Goal: Find specific page/section

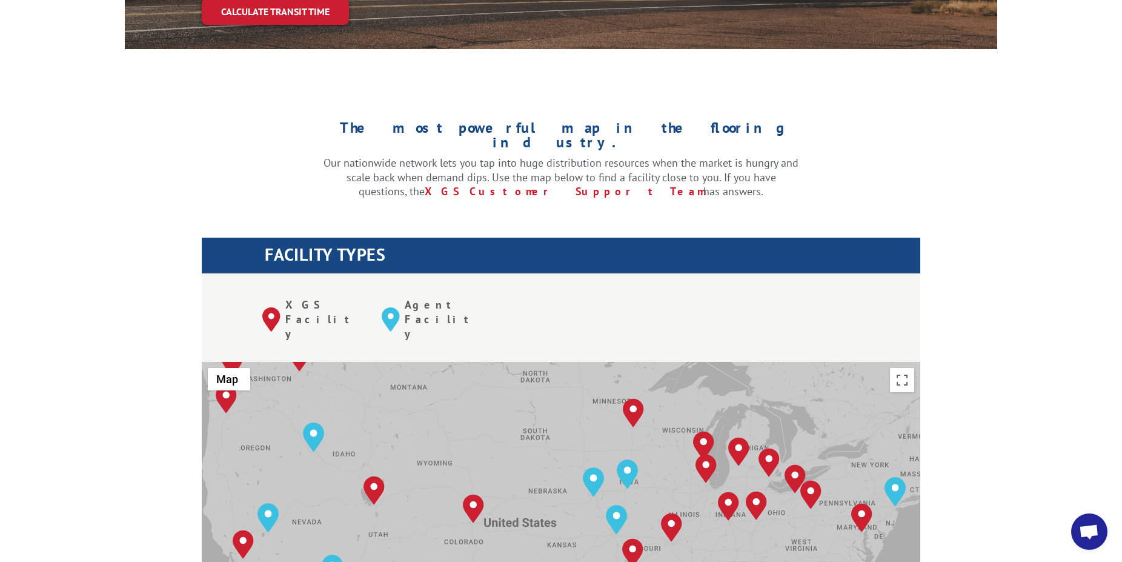
scroll to position [247, 0]
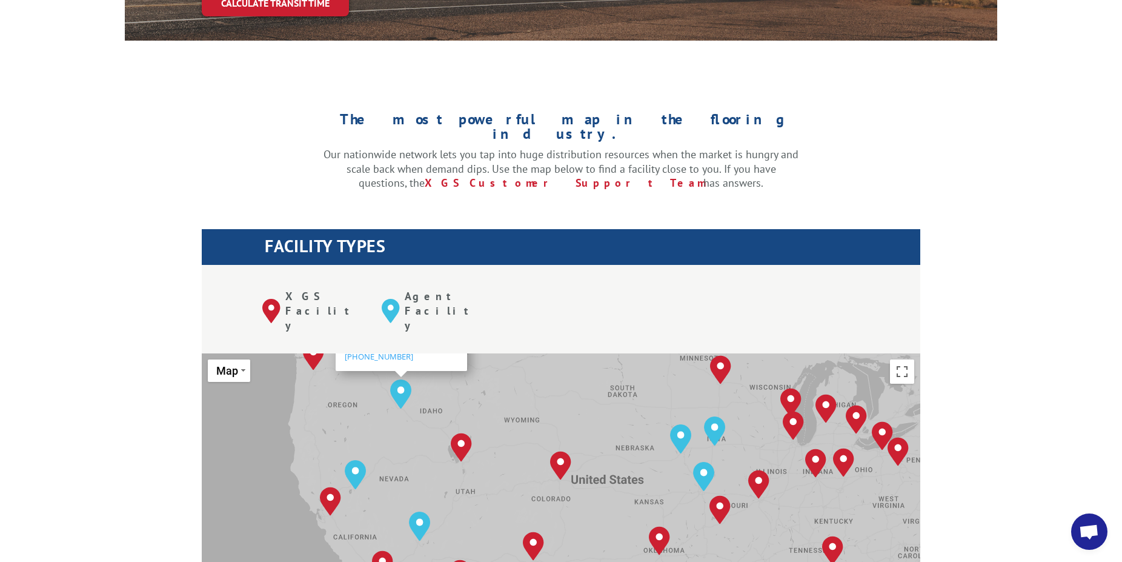
drag, startPoint x: 339, startPoint y: 391, endPoint x: 424, endPoint y: 339, distance: 99.3
click at [424, 353] on div "[GEOGRAPHIC_DATA], [GEOGRAPHIC_DATA] [GEOGRAPHIC_DATA], [GEOGRAPHIC_DATA] [GEOG…" at bounding box center [561, 552] width 719 height 399
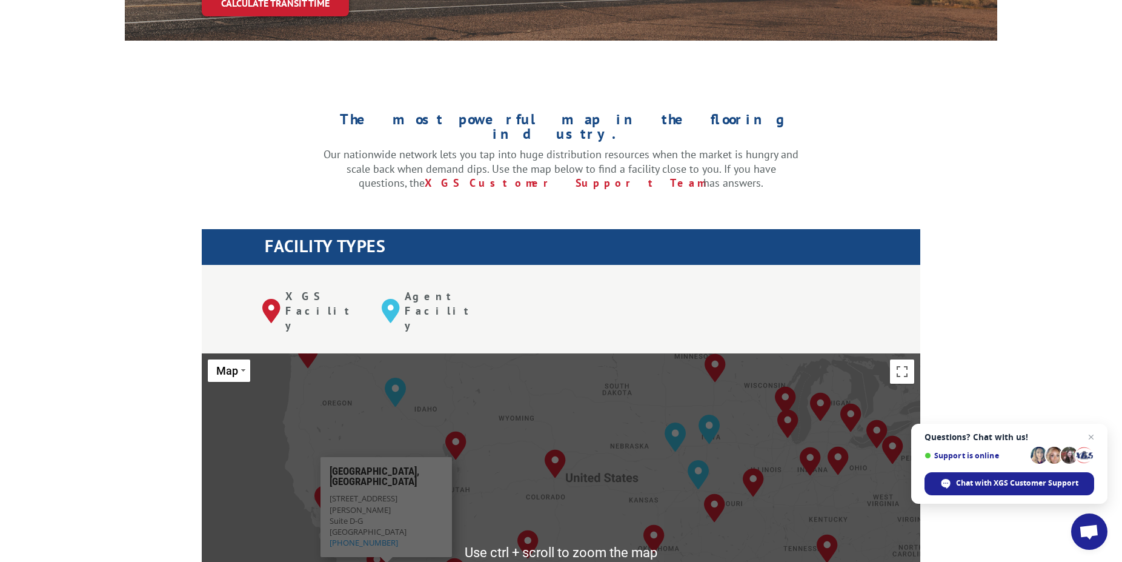
scroll to position [412, 0]
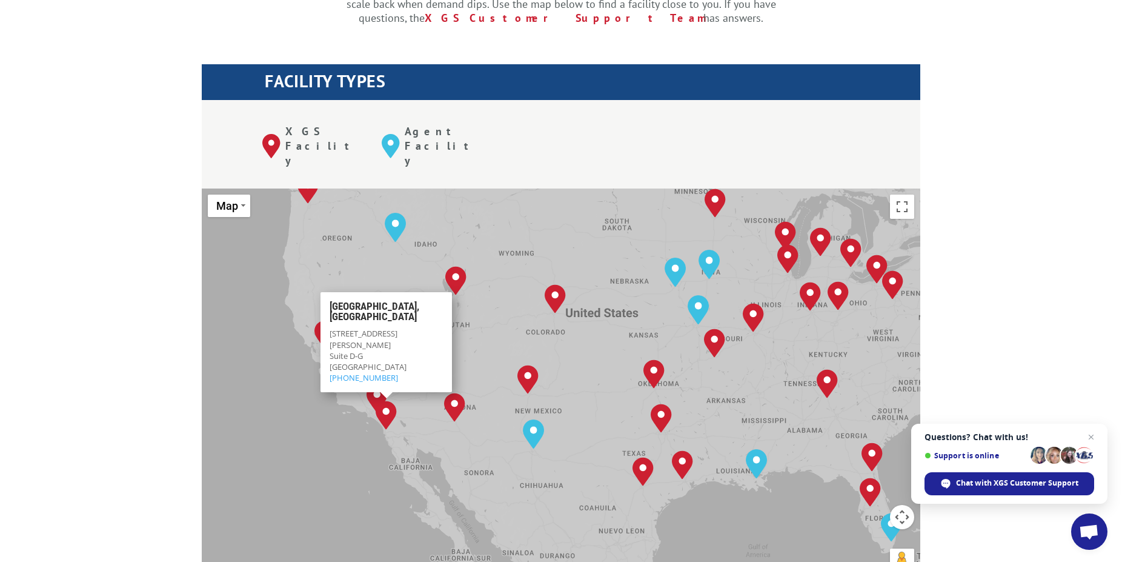
click at [387, 401] on img "San Diego, CA" at bounding box center [386, 415] width 21 height 29
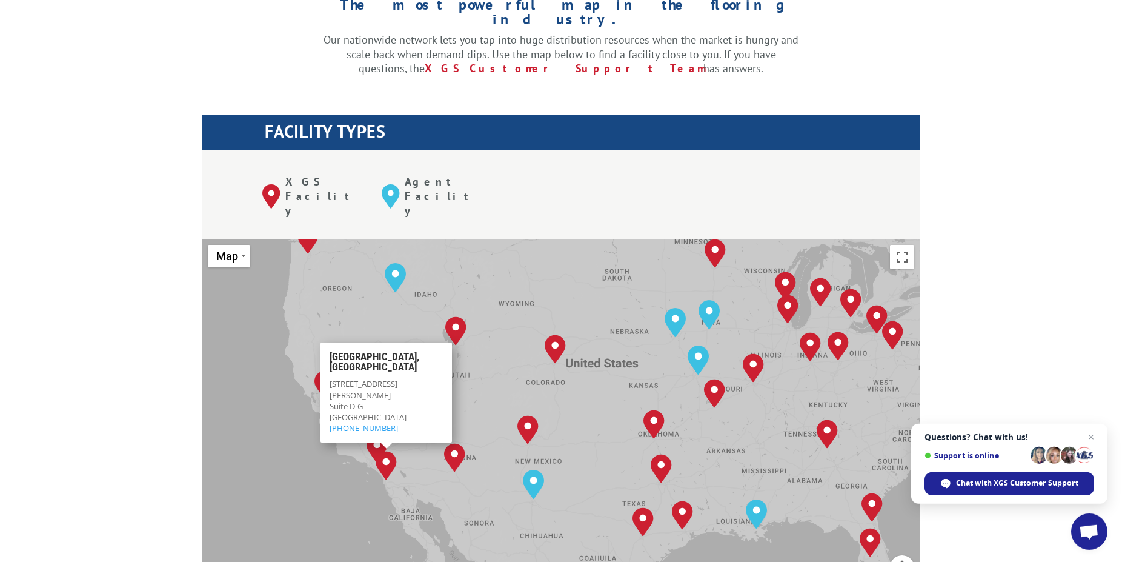
scroll to position [330, 0]
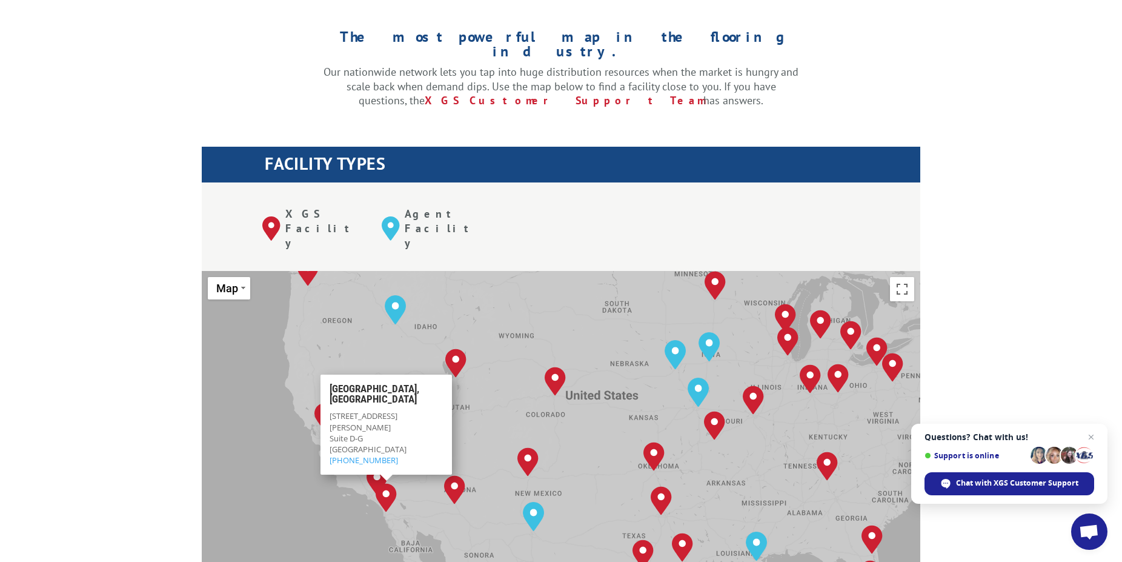
click at [387, 483] on img "San Diego, CA" at bounding box center [386, 497] width 21 height 29
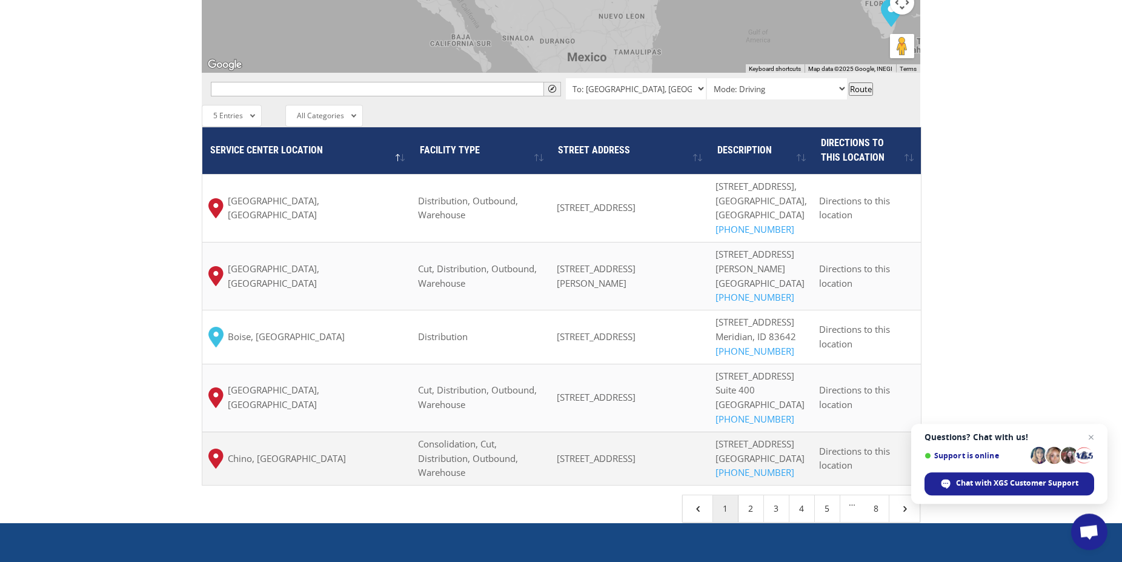
scroll to position [907, 0]
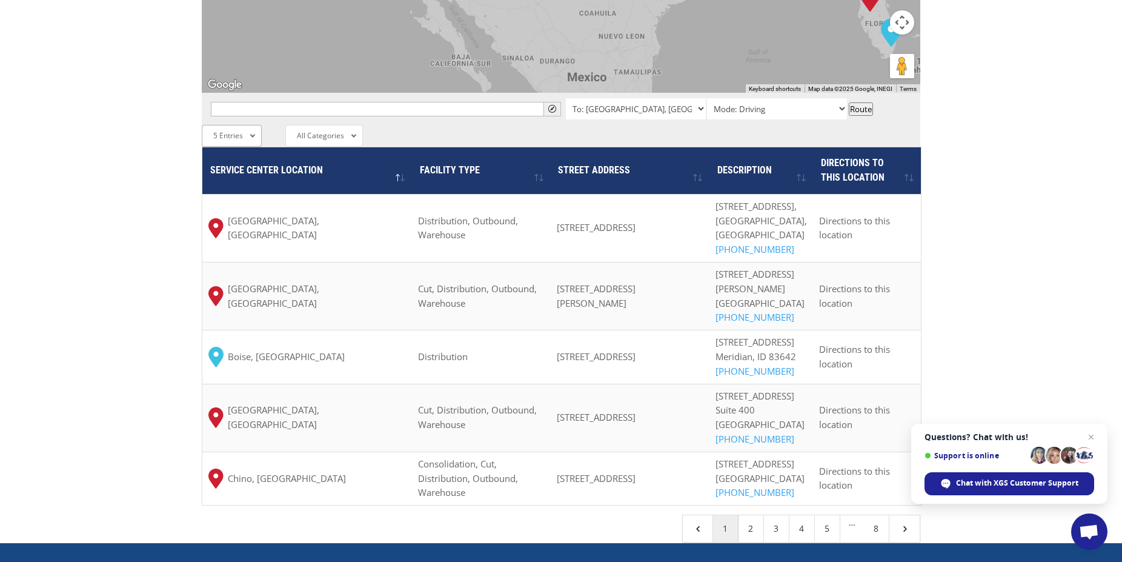
click at [255, 125] on div "5 Entries All Entries 2 Entries 5 Entries 10 Entries 25 Entries 50 Entries 100 …" at bounding box center [232, 136] width 60 height 22
click at [236, 210] on li "10 Entries" at bounding box center [235, 220] width 67 height 21
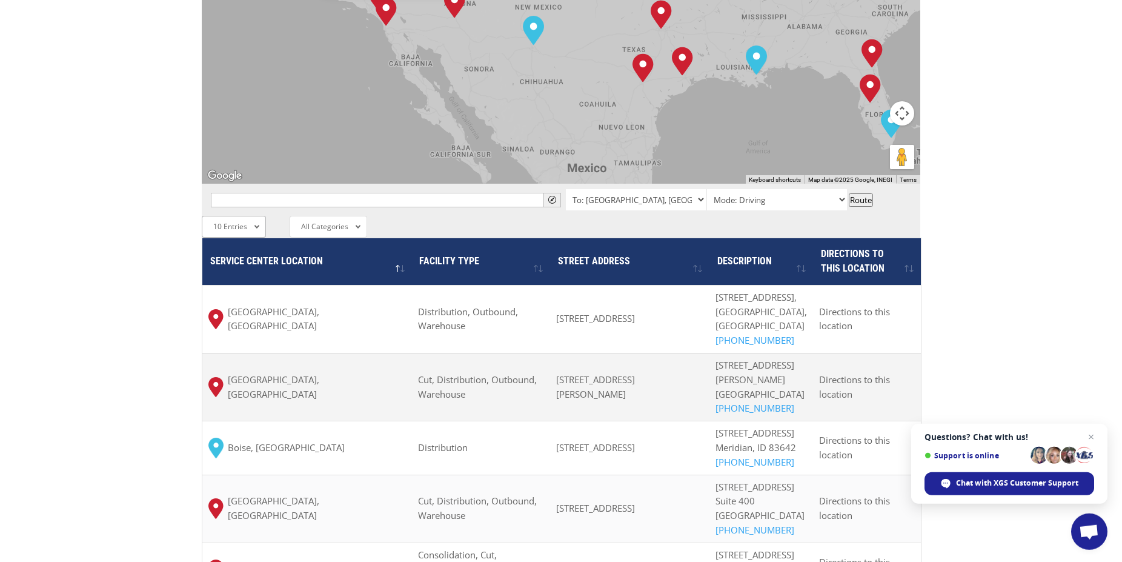
scroll to position [742, 0]
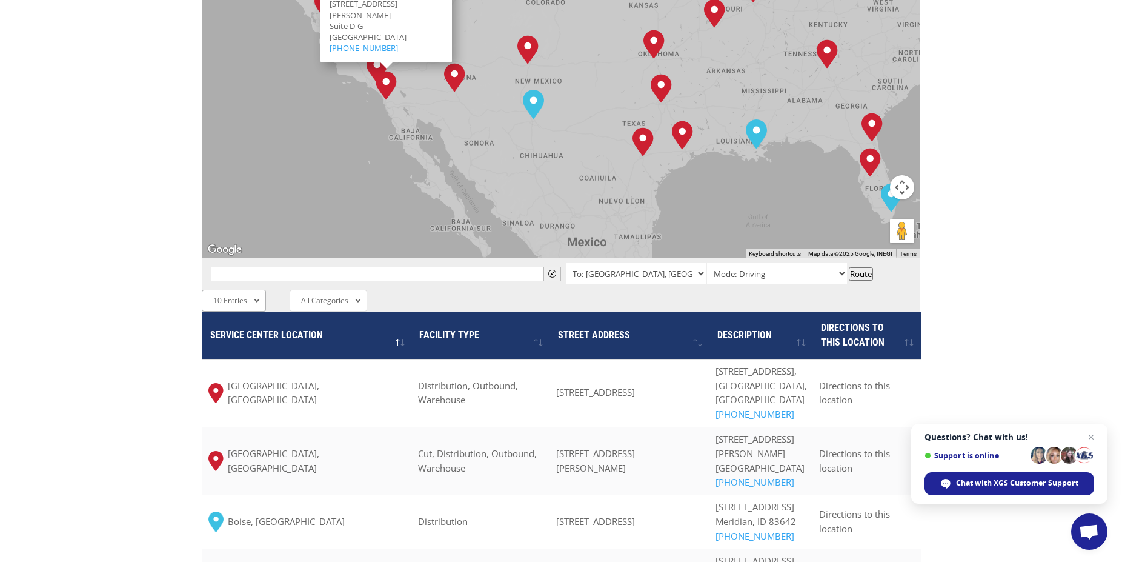
click at [251, 290] on div "10 Entries All Entries 2 Entries 5 Entries 10 Entries 25 Entries 50 Entries 100…" at bounding box center [234, 301] width 64 height 22
click at [230, 437] on li "100 Entries" at bounding box center [235, 447] width 67 height 21
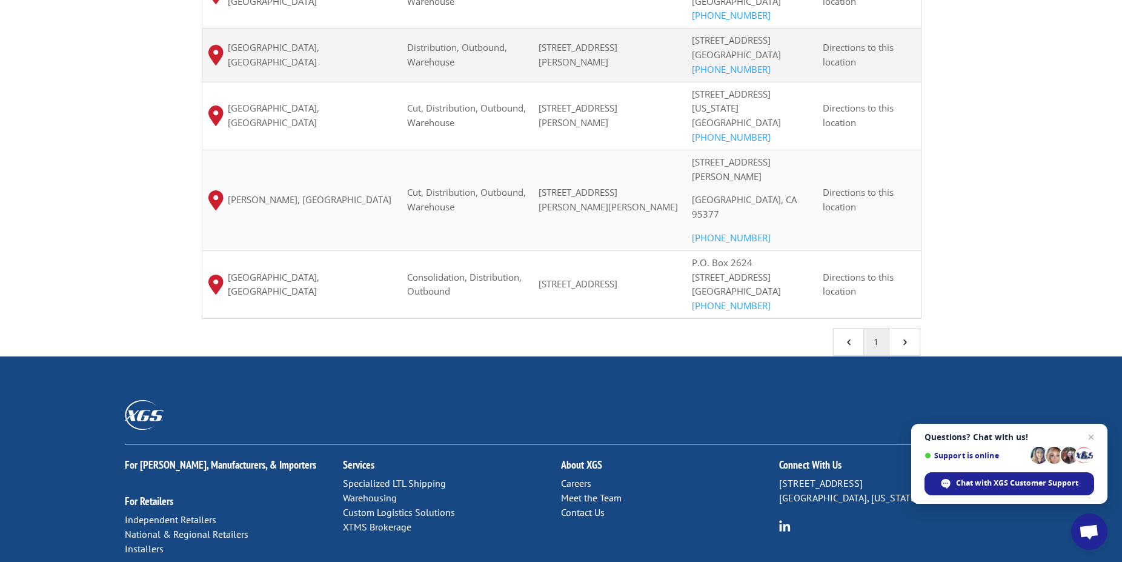
scroll to position [3495, 0]
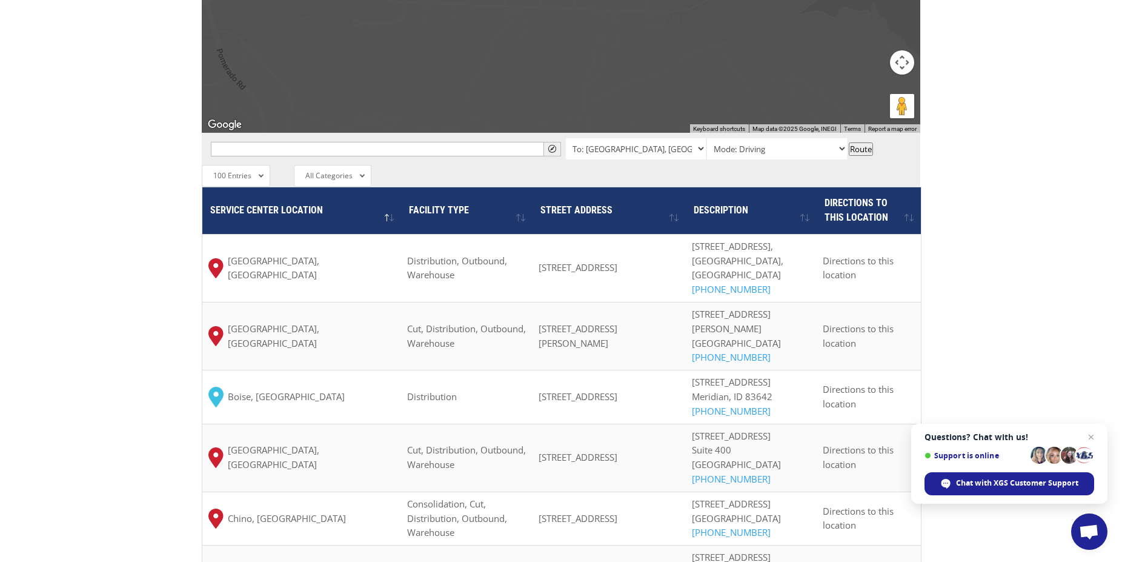
scroll to position [1114, 0]
